Goal: Information Seeking & Learning: Learn about a topic

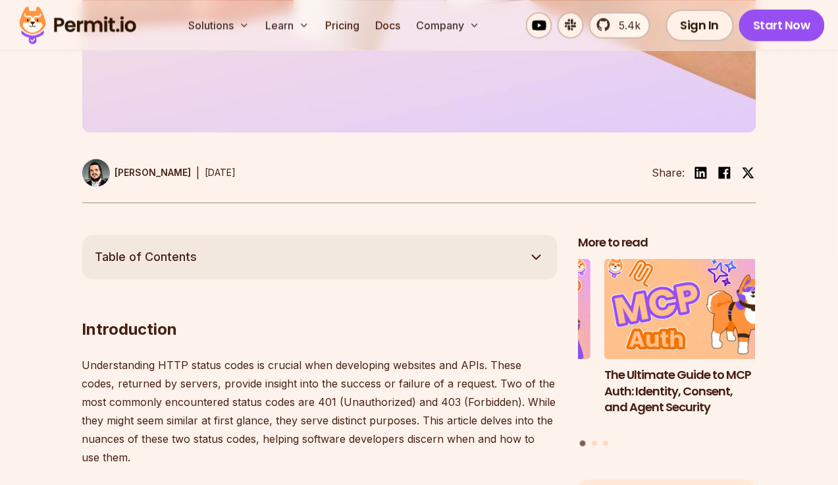
scroll to position [659, 0]
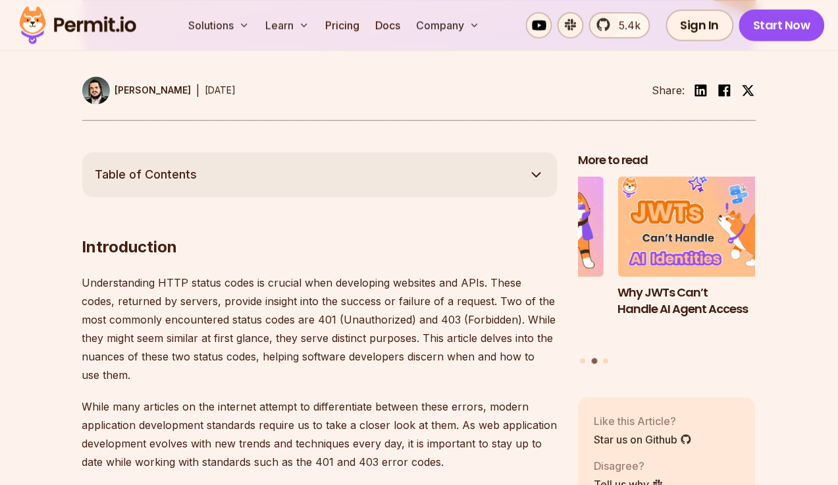
click at [439, 321] on p "Understanding HTTP status codes is crucial when developing websites and APIs. T…" at bounding box center [320, 328] width 476 height 111
click at [415, 320] on p "Understanding HTTP status codes is crucial when developing websites and APIs. T…" at bounding box center [320, 328] width 476 height 111
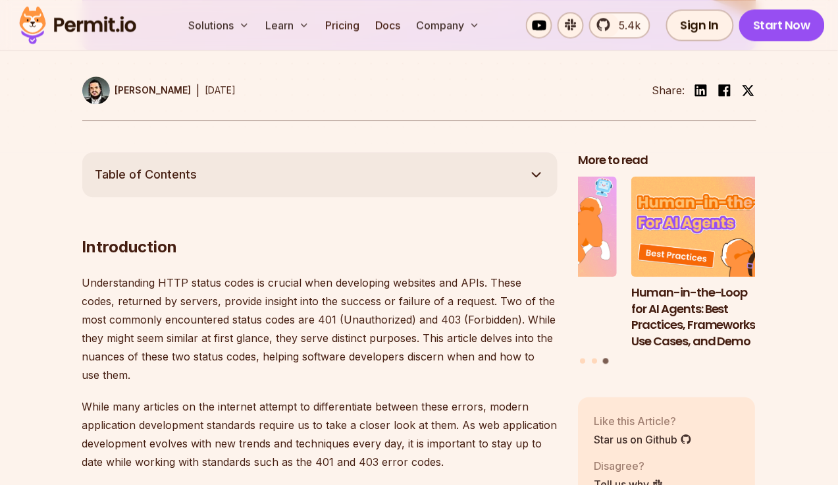
click at [436, 317] on p "Understanding HTTP status codes is crucial when developing websites and APIs. T…" at bounding box center [320, 328] width 476 height 111
click at [408, 317] on p "Understanding HTTP status codes is crucial when developing websites and APIs. T…" at bounding box center [320, 328] width 476 height 111
click at [456, 317] on p "Understanding HTTP status codes is crucial when developing websites and APIs. T…" at bounding box center [320, 328] width 476 height 111
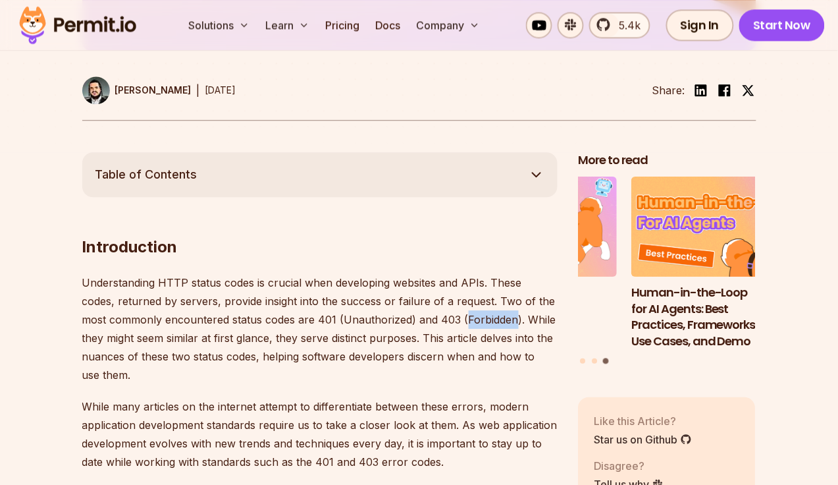
scroll to position [741, 0]
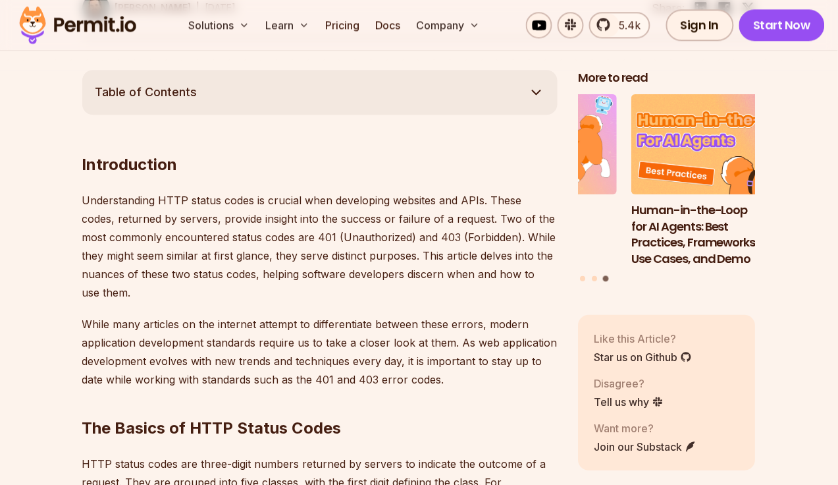
click at [414, 234] on p "Understanding HTTP status codes is crucial when developing websites and APIs. T…" at bounding box center [320, 246] width 476 height 111
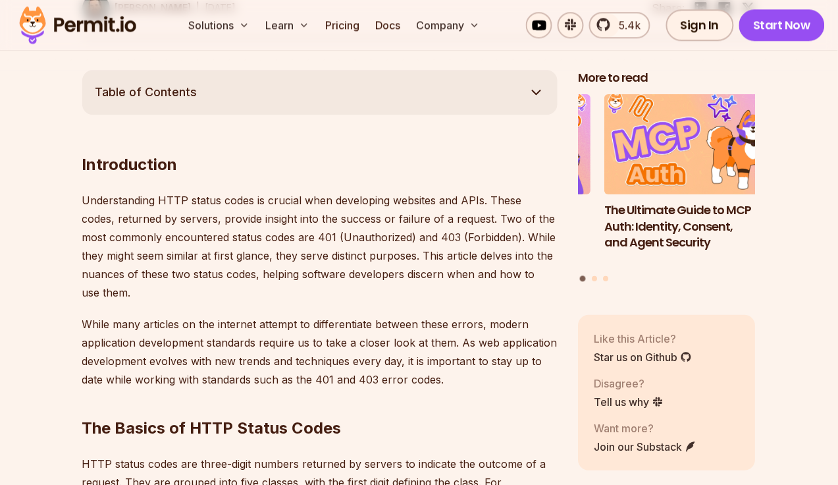
click at [455, 235] on p "Understanding HTTP status codes is crucial when developing websites and APIs. T…" at bounding box center [320, 246] width 476 height 111
click at [406, 235] on p "Understanding HTTP status codes is crucial when developing websites and APIs. T…" at bounding box center [320, 246] width 476 height 111
click at [420, 235] on p "Understanding HTTP status codes is crucial when developing websites and APIs. T…" at bounding box center [320, 246] width 476 height 111
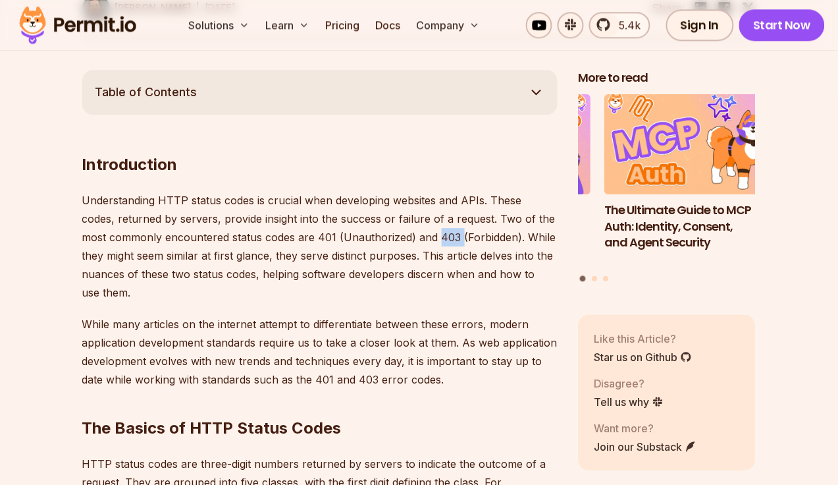
click at [420, 235] on p "Understanding HTTP status codes is crucial when developing websites and APIs. T…" at bounding box center [320, 246] width 476 height 111
click at [451, 235] on p "Understanding HTTP status codes is crucial when developing websites and APIs. T…" at bounding box center [320, 246] width 476 height 111
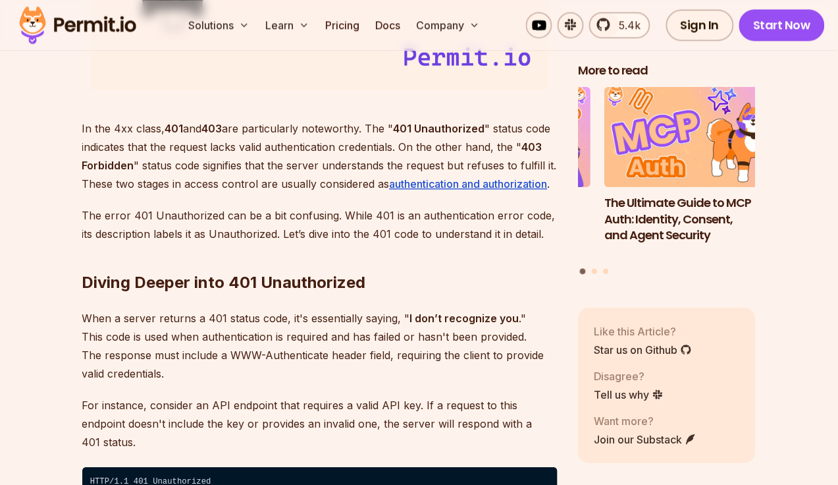
scroll to position [1811, 0]
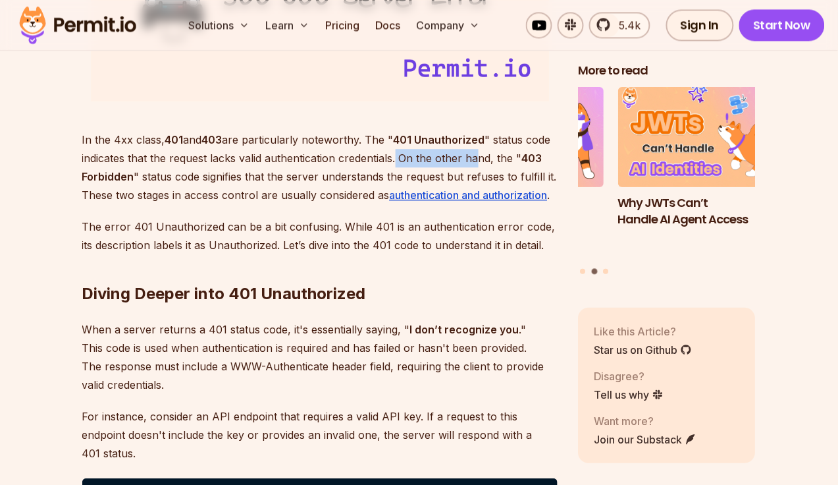
drag, startPoint x: 399, startPoint y: 152, endPoint x: 491, endPoint y: 153, distance: 91.6
click at [488, 153] on p "In the 4xx class, 401 and 403 are particularly noteworthy. The " 401 Unauthoriz…" at bounding box center [320, 167] width 476 height 74
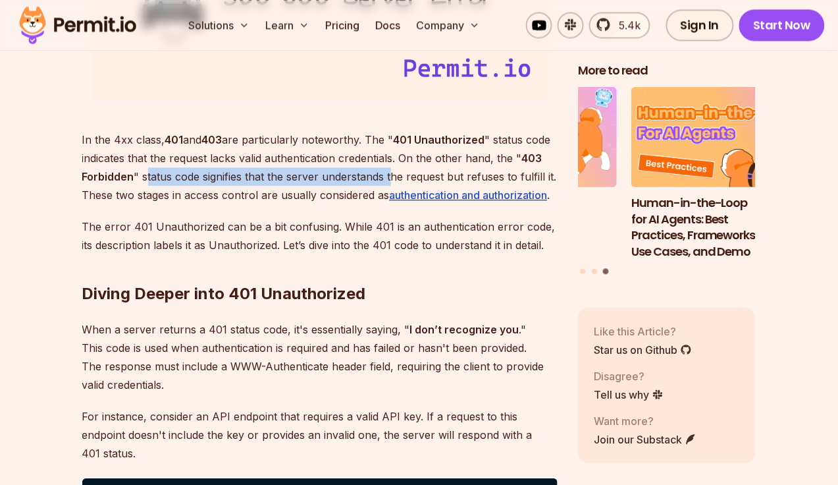
drag, startPoint x: 146, startPoint y: 180, endPoint x: 362, endPoint y: 178, distance: 216.7
click at [393, 178] on p "In the 4xx class, 401 and 403 are particularly noteworthy. The " 401 Unauthoriz…" at bounding box center [320, 167] width 476 height 74
click at [223, 178] on p "In the 4xx class, 401 and 403 are particularly noteworthy. The " 401 Unauthoriz…" at bounding box center [320, 167] width 476 height 74
drag, startPoint x: 140, startPoint y: 179, endPoint x: 250, endPoint y: 178, distance: 110.0
click at [250, 178] on p "In the 4xx class, 401 and 403 are particularly noteworthy. The " 401 Unauthoriz…" at bounding box center [320, 167] width 476 height 74
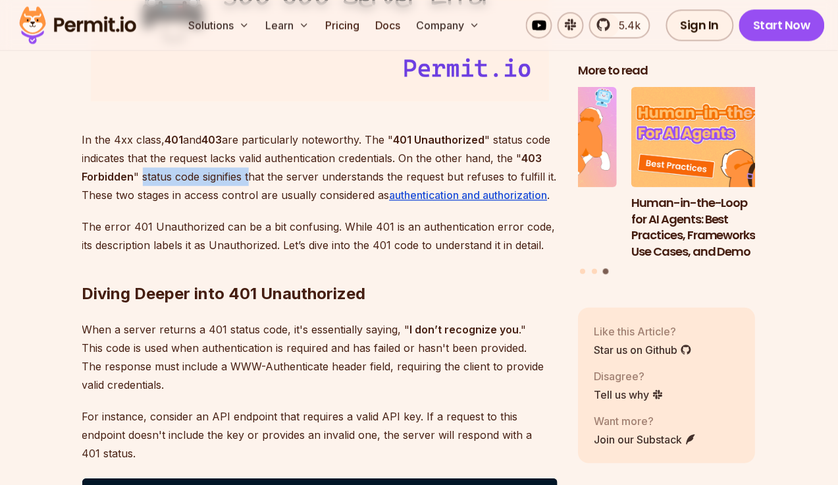
click at [250, 178] on p "In the 4xx class, 401 and 403 are particularly noteworthy. The " 401 Unauthoriz…" at bounding box center [320, 167] width 476 height 74
click at [248, 177] on p "In the 4xx class, 401 and 403 are particularly noteworthy. The " 401 Unauthoriz…" at bounding box center [320, 167] width 476 height 74
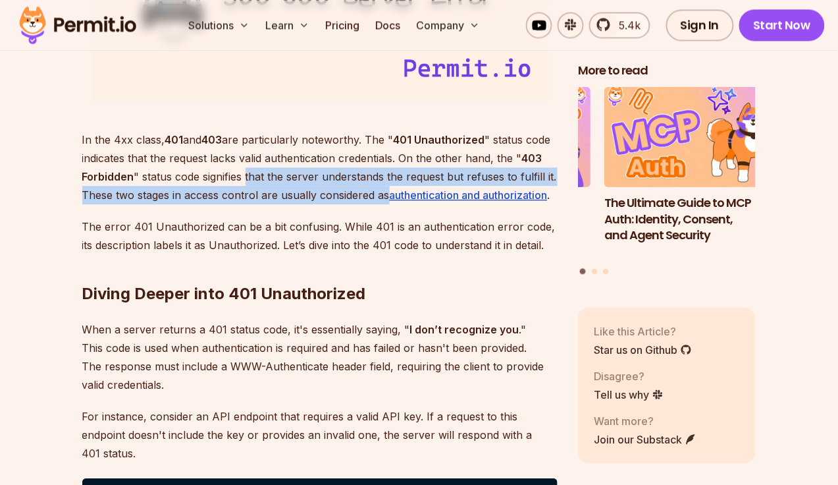
drag, startPoint x: 248, startPoint y: 177, endPoint x: 377, endPoint y: 191, distance: 129.9
click at [377, 191] on p "In the 4xx class, 401 and 403 are particularly noteworthy. The " 401 Unauthoriz…" at bounding box center [320, 167] width 476 height 74
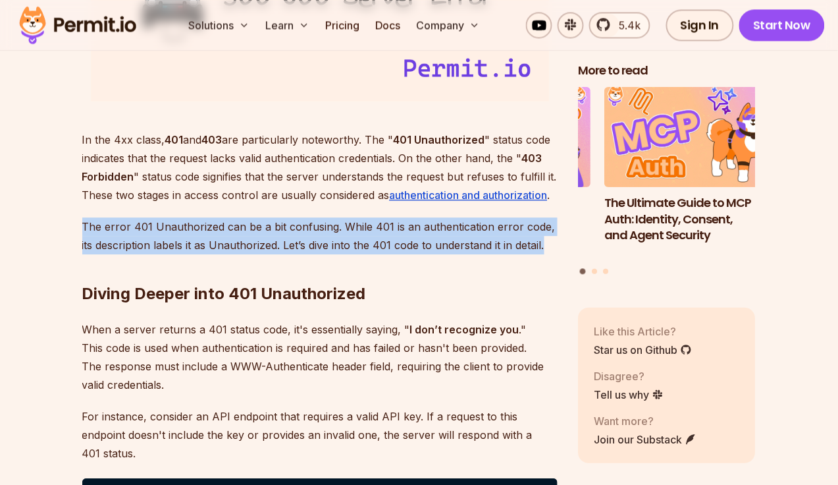
drag, startPoint x: 81, startPoint y: 231, endPoint x: 558, endPoint y: 242, distance: 477.0
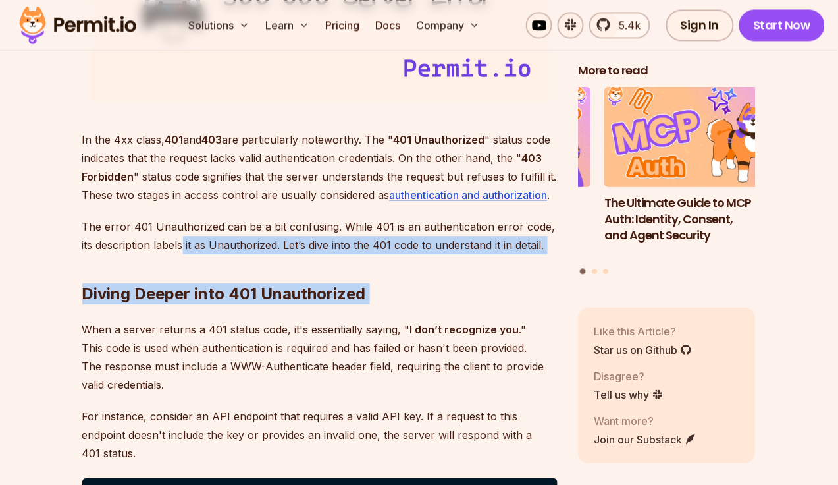
drag, startPoint x: 555, startPoint y: 242, endPoint x: 184, endPoint y: 242, distance: 370.8
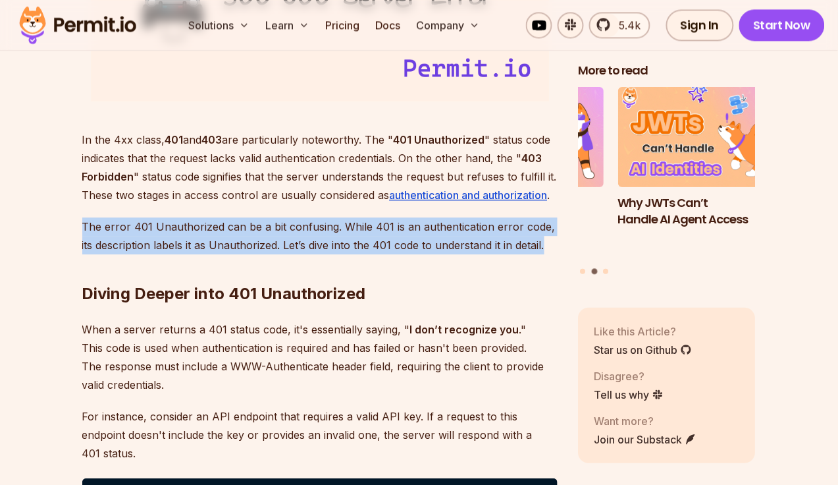
drag, startPoint x: 83, startPoint y: 231, endPoint x: 545, endPoint y: 242, distance: 461.8
click at [545, 242] on p "The error 401 Unauthorized can be a bit confusing. While 401 is an authenticati…" at bounding box center [320, 235] width 476 height 37
click at [170, 240] on p "The error 401 Unauthorized can be a bit confusing. While 401 is an authenticati…" at bounding box center [320, 235] width 476 height 37
drag, startPoint x: 78, startPoint y: 224, endPoint x: 545, endPoint y: 240, distance: 467.3
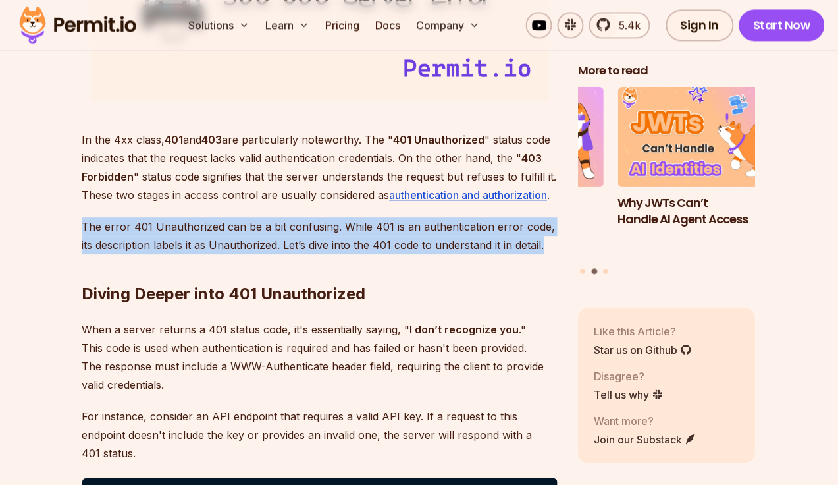
click at [402, 227] on p "The error 401 Unauthorized can be a bit confusing. While 401 is an authenticati…" at bounding box center [320, 235] width 476 height 37
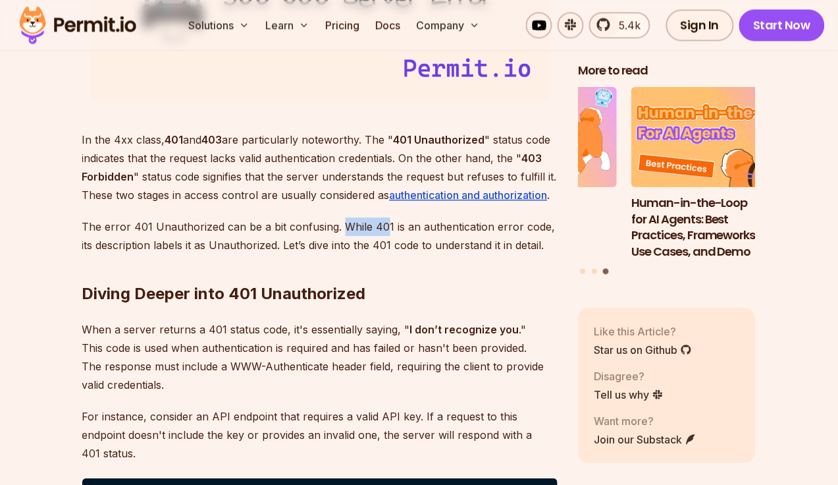
drag, startPoint x: 342, startPoint y: 227, endPoint x: 389, endPoint y: 227, distance: 46.1
click at [383, 227] on p "The error 401 Unauthorized can be a bit confusing. While 401 is an authenticati…" at bounding box center [320, 235] width 476 height 37
drag, startPoint x: 391, startPoint y: 226, endPoint x: 410, endPoint y: 225, distance: 19.1
click at [410, 225] on p "The error 401 Unauthorized can be a bit confusing. While 401 is an authenticati…" at bounding box center [320, 235] width 476 height 37
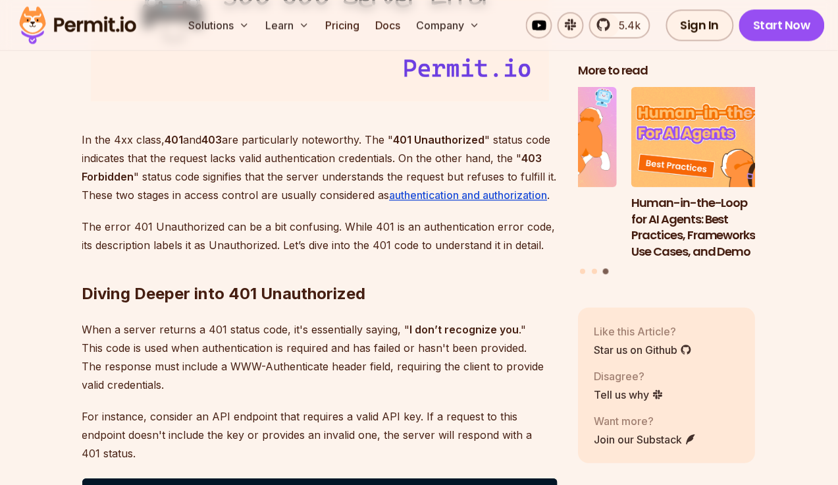
click at [389, 226] on p "The error 401 Unauthorized can be a bit confusing. While 401 is an authenticati…" at bounding box center [320, 235] width 476 height 37
drag, startPoint x: 390, startPoint y: 226, endPoint x: 398, endPoint y: 225, distance: 8.6
click at [398, 225] on p "The error 401 Unauthorized can be a bit confusing. While 401 is an authenticati…" at bounding box center [320, 235] width 476 height 37
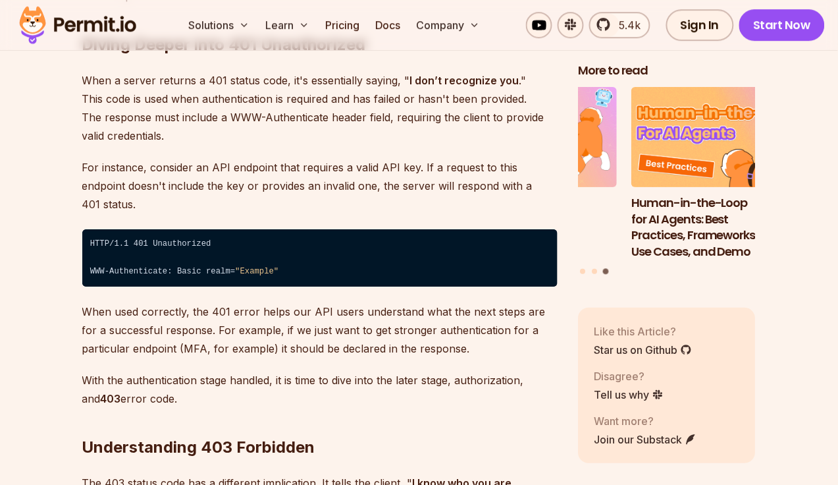
scroll to position [1976, 0]
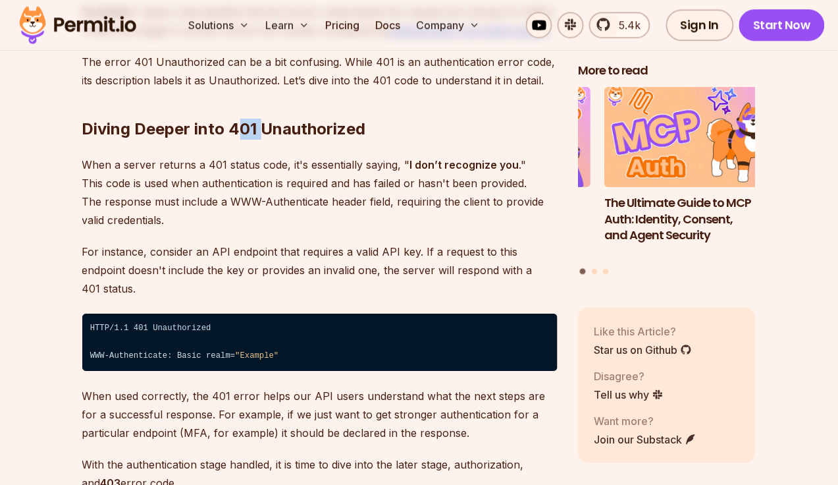
drag, startPoint x: 234, startPoint y: 125, endPoint x: 262, endPoint y: 126, distance: 27.7
click at [262, 126] on h2 "Diving Deeper into 401 Unauthorized" at bounding box center [320, 103] width 476 height 74
click at [451, 275] on p "For instance, consider an API endpoint that requires a valid API key. If a requ…" at bounding box center [320, 269] width 476 height 55
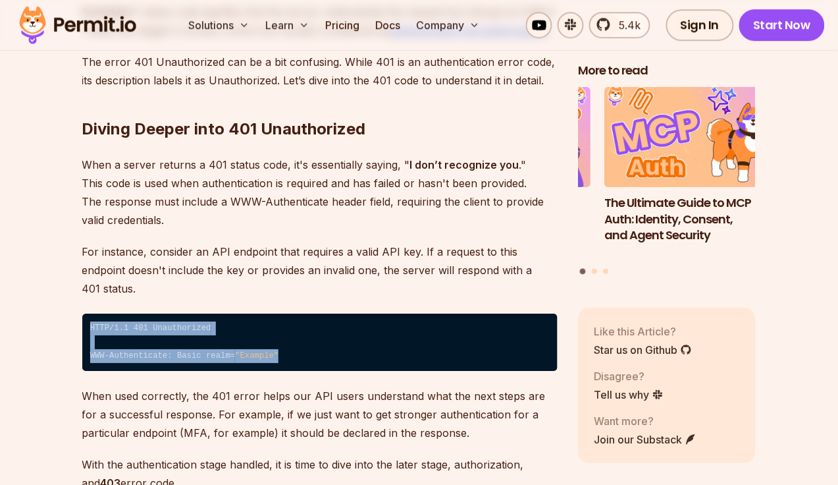
drag, startPoint x: 352, startPoint y: 346, endPoint x: 34, endPoint y: 305, distance: 320.7
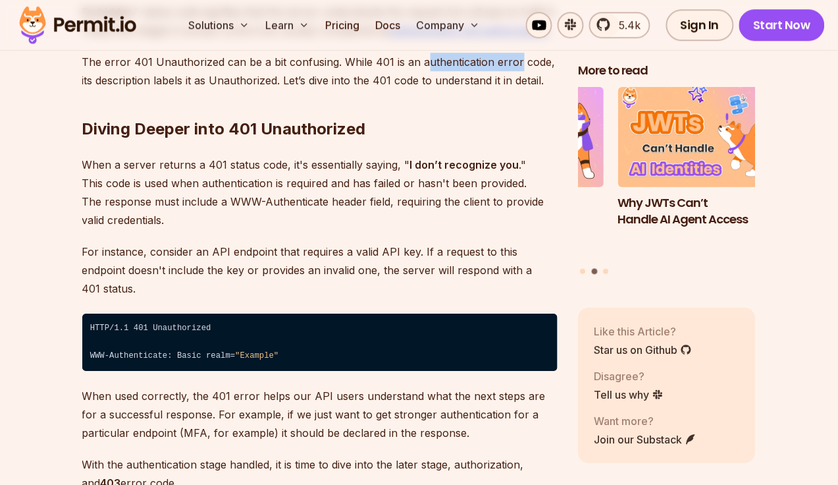
drag, startPoint x: 420, startPoint y: 63, endPoint x: 515, endPoint y: 70, distance: 95.1
click at [515, 70] on p "The error 401 Unauthorized can be a bit confusing. While 401 is an authenticati…" at bounding box center [320, 71] width 476 height 37
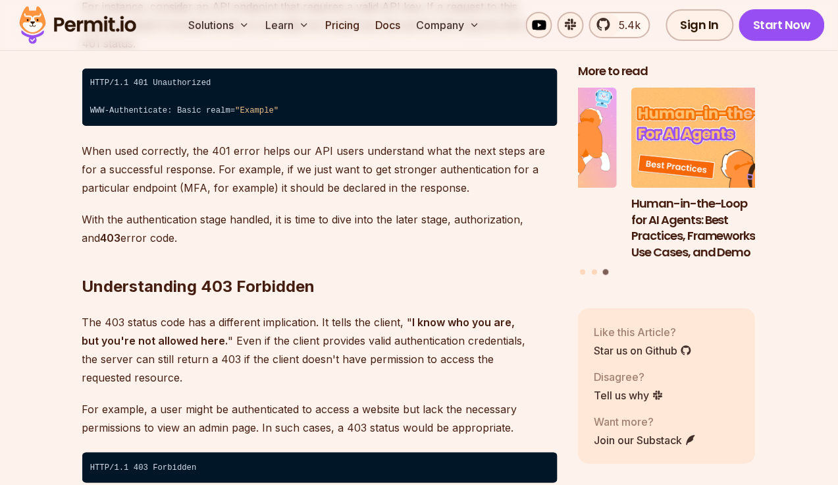
scroll to position [2223, 0]
